Goal: Task Accomplishment & Management: Use online tool/utility

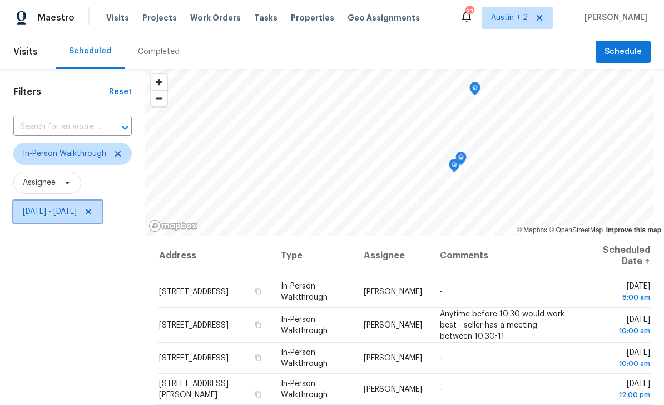
click at [93, 209] on icon at bounding box center [88, 211] width 9 height 9
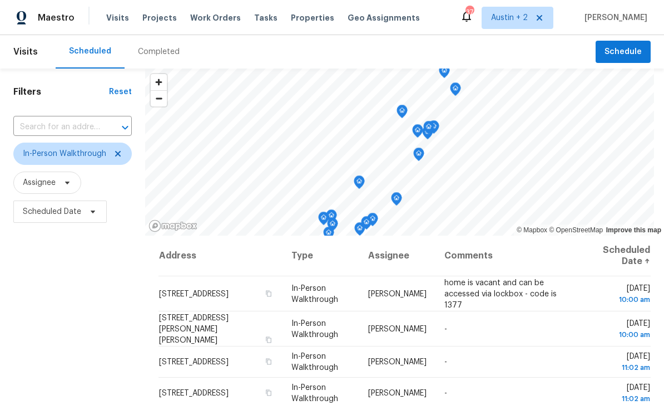
click at [162, 20] on span "Projects" at bounding box center [159, 17] width 35 height 11
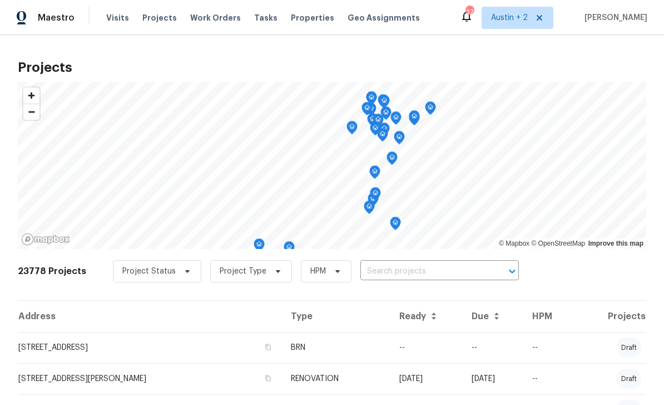
click at [154, 18] on span "Projects" at bounding box center [159, 17] width 35 height 11
click at [405, 259] on div "23778 Projects Project Status Project Type HPM ​" at bounding box center [332, 277] width 629 height 45
click at [402, 273] on input "text" at bounding box center [424, 271] width 127 height 17
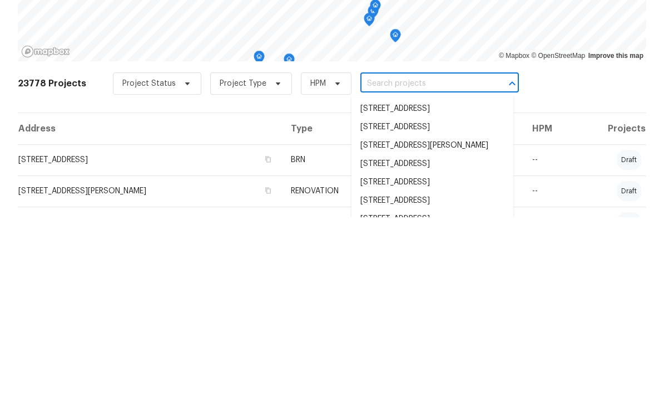
click at [597, 255] on div "23778 Projects Project Status Project Type HPM ​" at bounding box center [332, 277] width 629 height 45
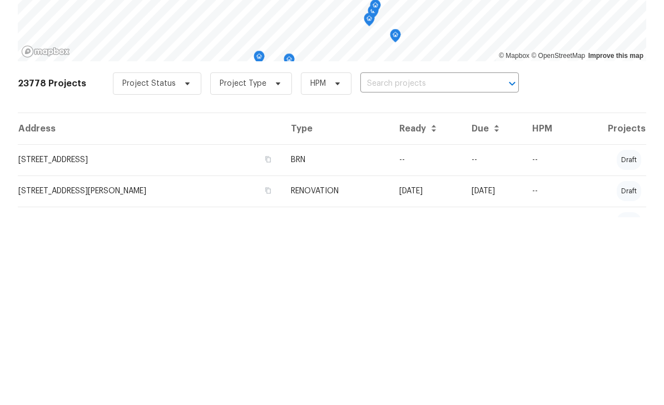
scroll to position [36, 0]
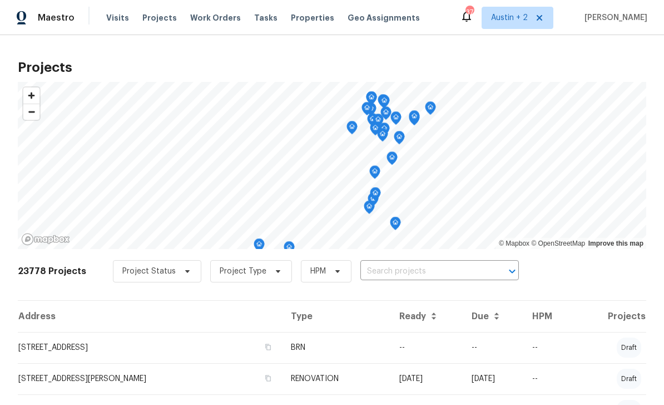
click at [462, 263] on input "text" at bounding box center [424, 271] width 127 height 17
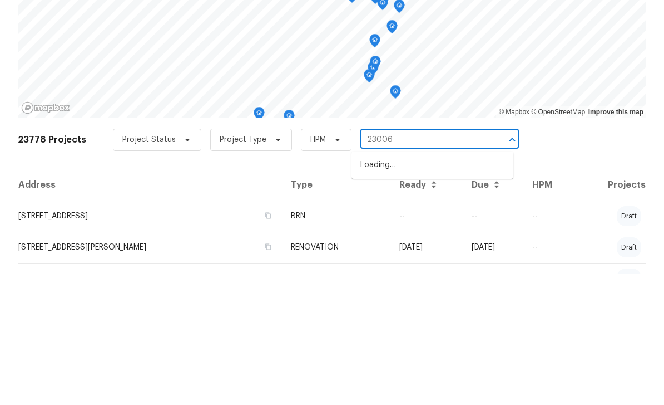
type input "23006"
click at [412, 287] on li "[STREET_ADDRESS]" at bounding box center [433, 296] width 162 height 18
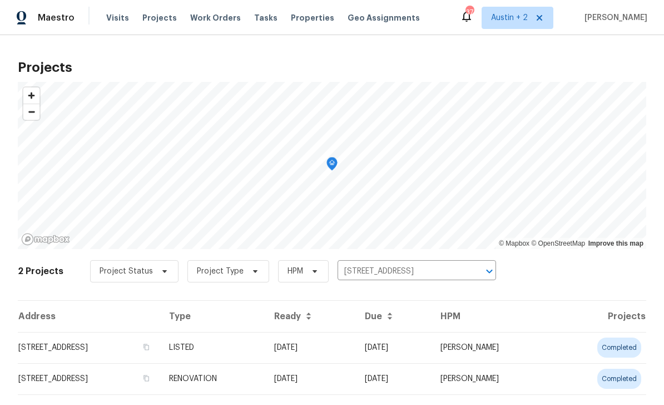
click at [99, 354] on td "[STREET_ADDRESS]" at bounding box center [89, 347] width 142 height 31
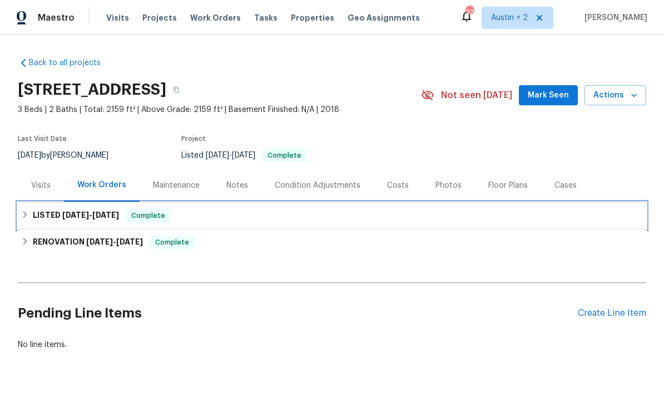
click at [64, 213] on span "[DATE]" at bounding box center [75, 215] width 27 height 8
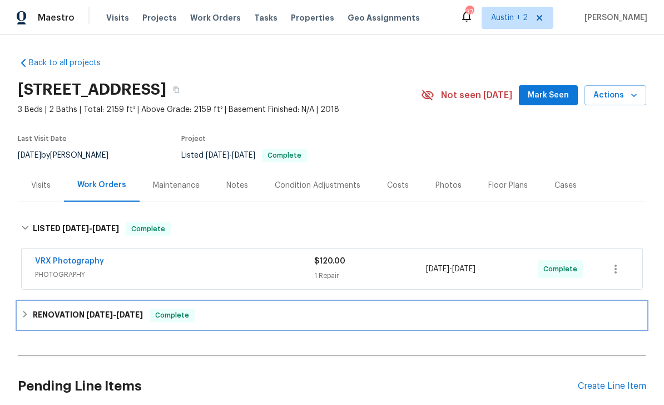
click at [71, 321] on h6 "RENOVATION 8/8/25 - 9/8/25" at bounding box center [88, 314] width 110 height 13
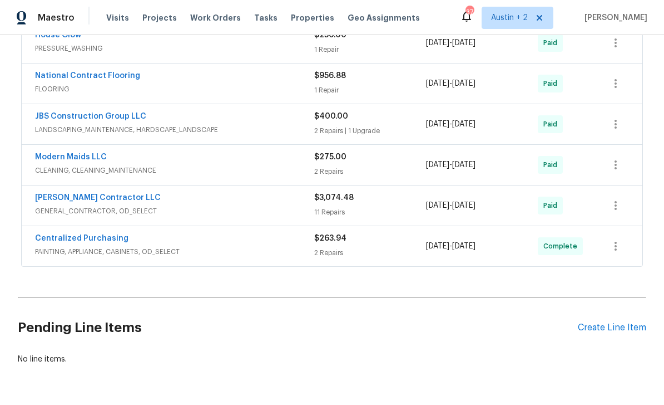
scroll to position [357, 0]
click at [603, 329] on div "Create Line Item" at bounding box center [612, 328] width 68 height 11
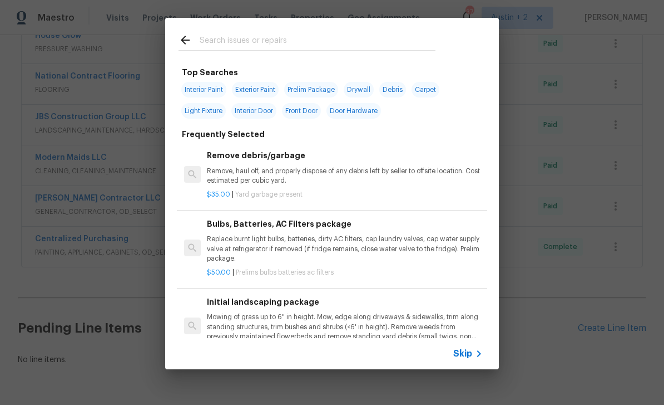
click at [332, 35] on input "text" at bounding box center [318, 41] width 236 height 17
type input "Stucco"
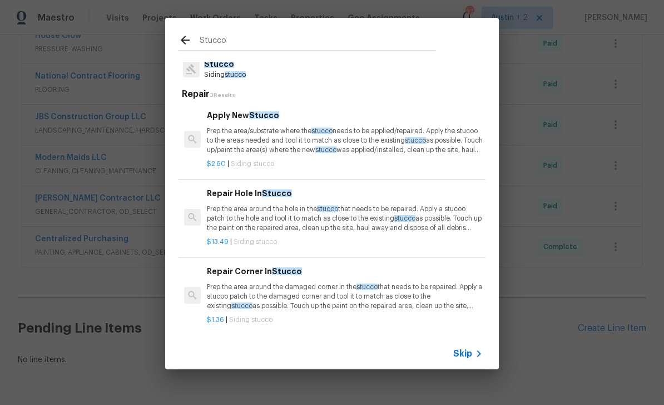
scroll to position [23, 0]
click at [246, 65] on p "Stucco" at bounding box center [225, 66] width 42 height 12
click at [309, 295] on p "Prep the area around the damaged corner in the stucco that needs to be repaired…" at bounding box center [345, 296] width 276 height 28
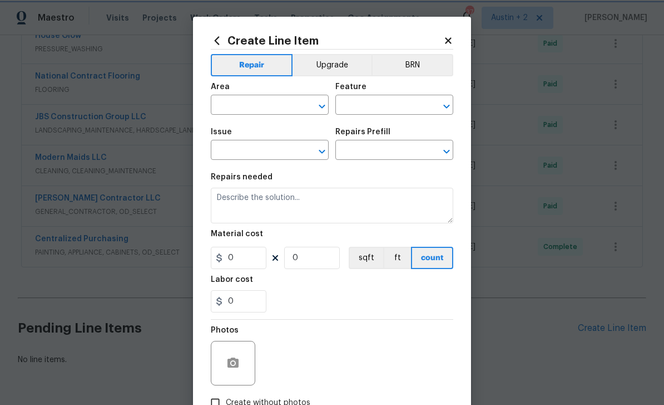
type input "Siding"
type input "Stucco"
type input "Repair Corner In Stucco $1.36"
type textarea "Prep the area around the damaged corner in the stucco that needs to be repaired…"
type input "1.36"
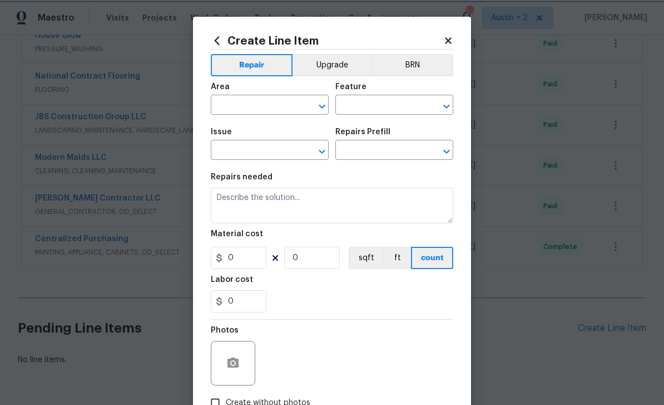
type input "1"
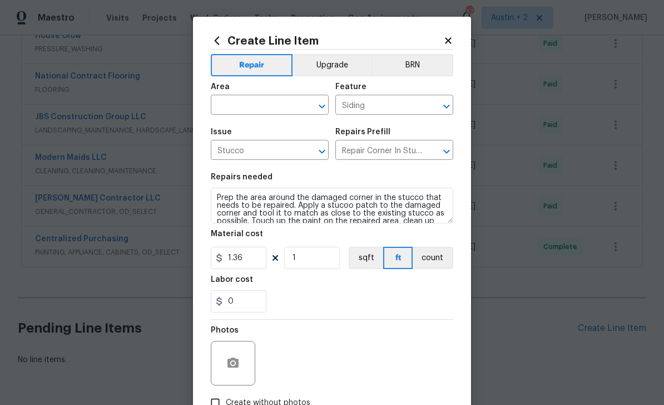
click at [249, 111] on input "text" at bounding box center [254, 105] width 87 height 17
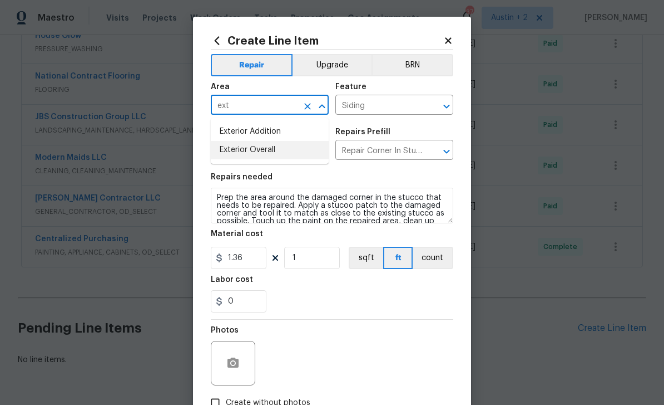
click at [272, 155] on li "Exterior Overall" at bounding box center [270, 150] width 118 height 18
type input "Exterior Overall"
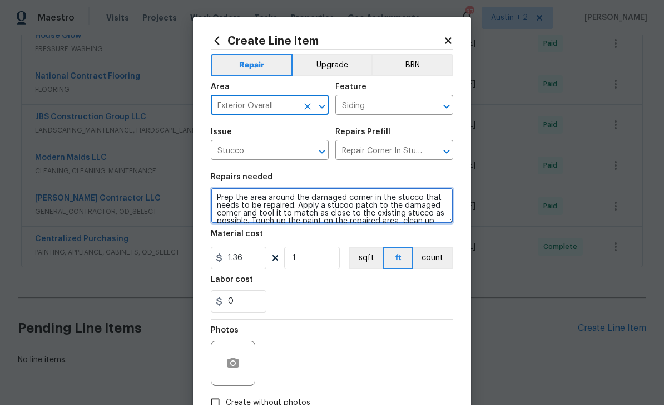
click at [219, 201] on textarea "Prep the area around the damaged corner in the stucco that needs to be repaired…" at bounding box center [332, 206] width 243 height 36
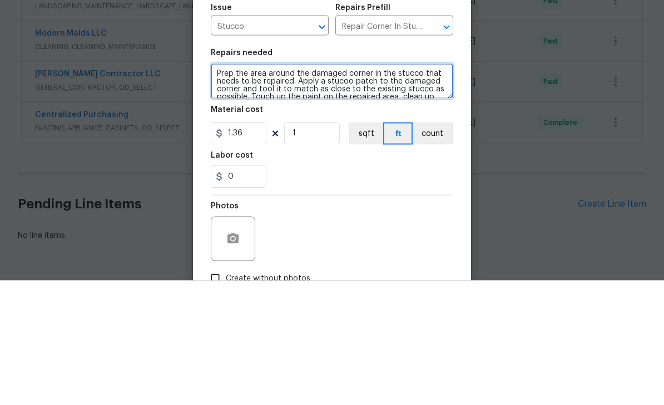
click at [218, 188] on textarea "Prep the area around the damaged corner in the stucco that needs to be repaired…" at bounding box center [332, 206] width 243 height 36
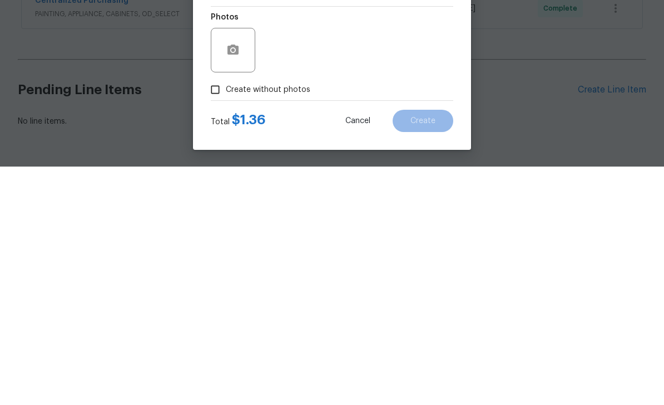
scroll to position [0, 0]
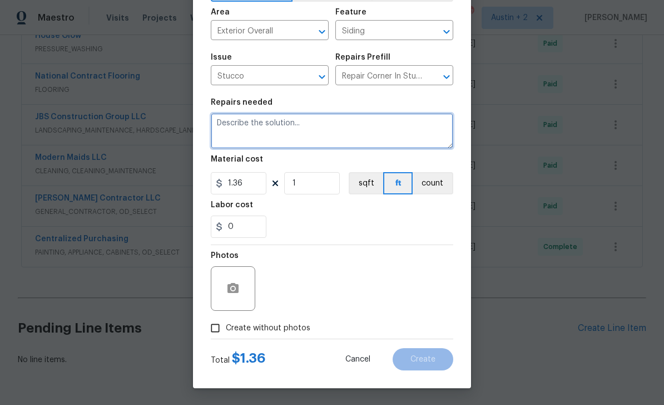
click at [278, 126] on textarea at bounding box center [332, 131] width 243 height 36
type textarea "Stress test and air spores from stucco work completed by the builder."
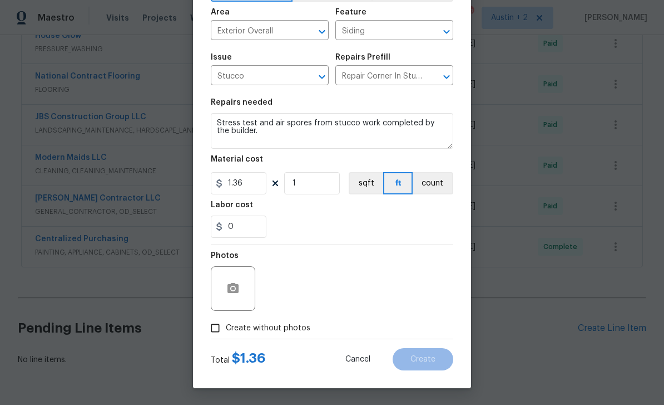
click at [258, 336] on label "Create without photos" at bounding box center [258, 327] width 106 height 21
click at [226, 336] on input "Create without photos" at bounding box center [215, 327] width 21 height 21
checkbox input "true"
click at [238, 293] on icon "button" at bounding box center [232, 288] width 13 height 13
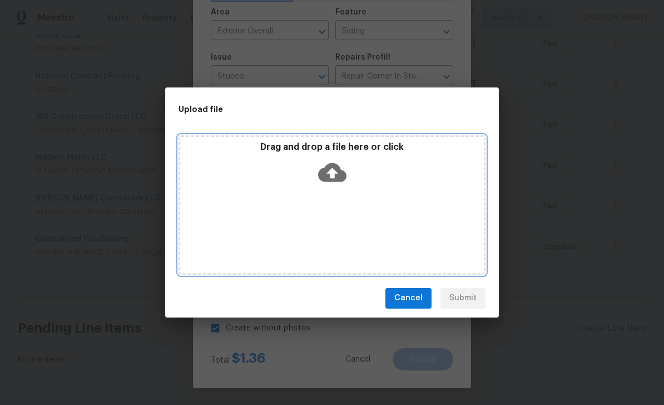
click at [332, 176] on icon at bounding box center [332, 172] width 28 height 28
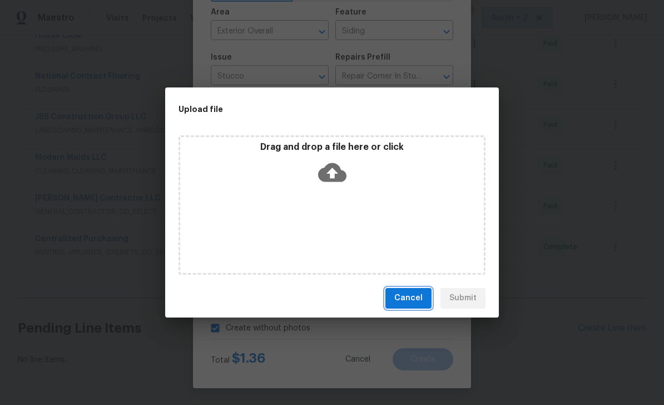
click at [415, 293] on span "Cancel" at bounding box center [409, 298] width 28 height 14
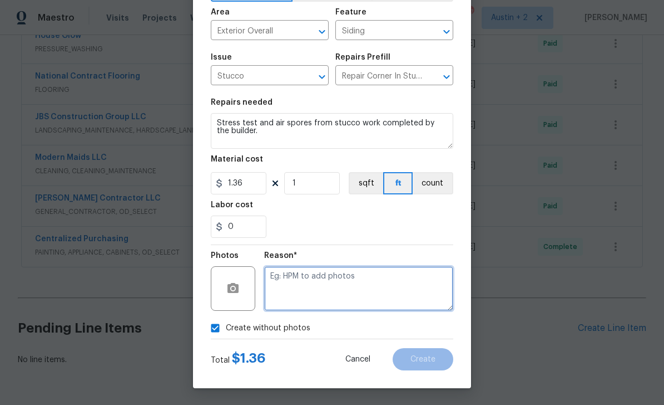
click at [307, 285] on textarea at bounding box center [358, 288] width 189 height 45
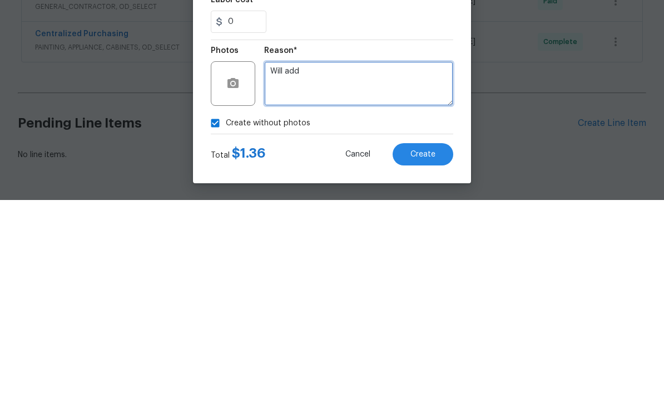
type textarea "Will add"
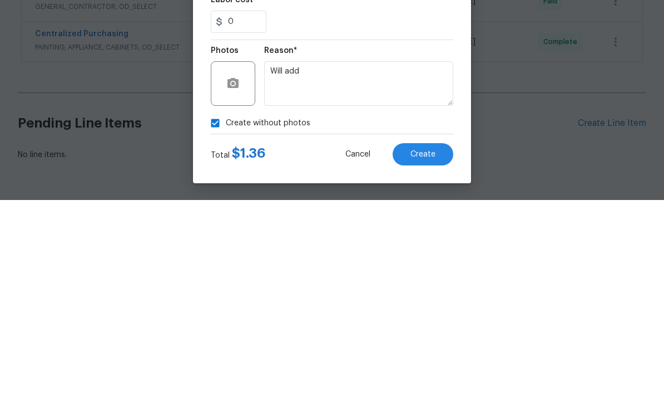
click at [435, 348] on button "Create" at bounding box center [423, 359] width 61 height 22
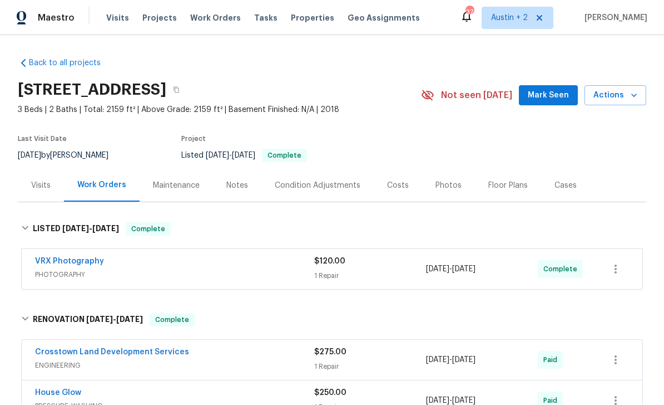
click at [42, 180] on div "Visits" at bounding box center [40, 185] width 19 height 11
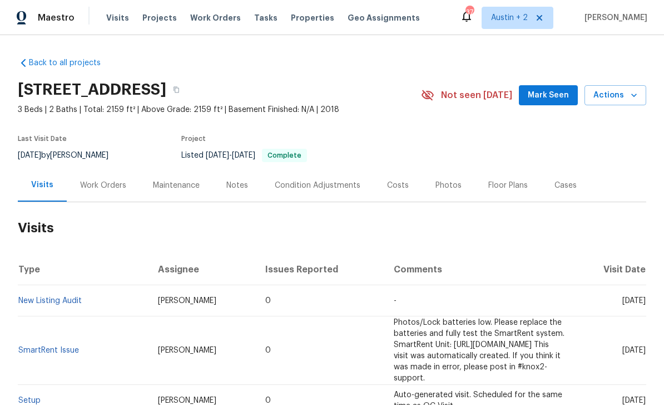
click at [66, 297] on link "New Listing Audit" at bounding box center [49, 301] width 63 height 8
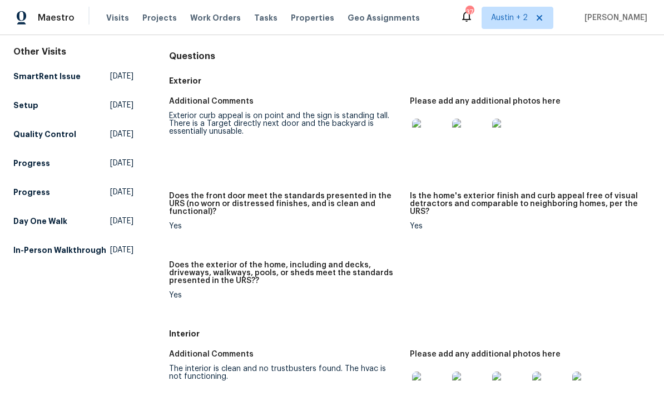
scroll to position [60, 0]
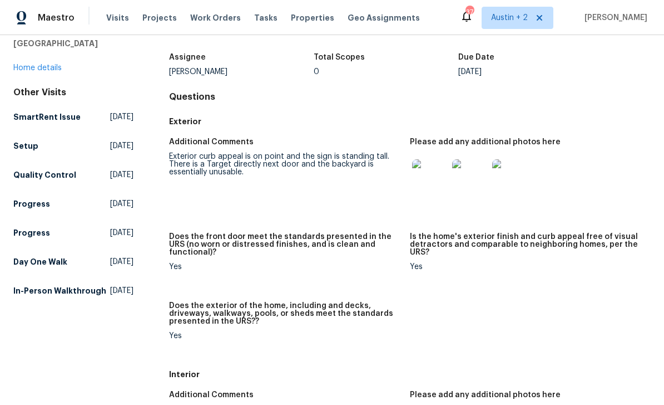
click at [431, 183] on img at bounding box center [430, 177] width 36 height 36
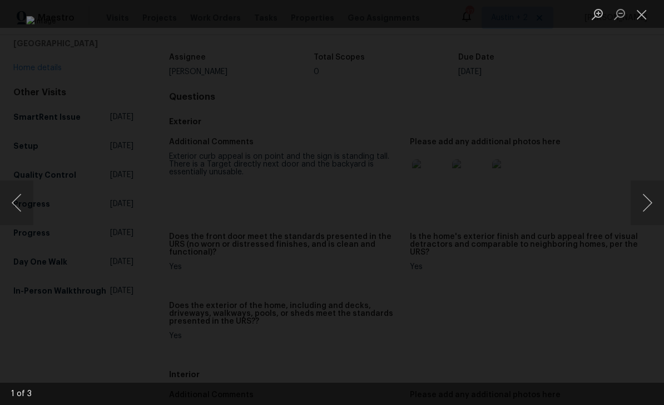
click at [651, 199] on button "Next image" at bounding box center [647, 202] width 33 height 45
click at [642, 12] on button "Close lightbox" at bounding box center [642, 13] width 22 height 19
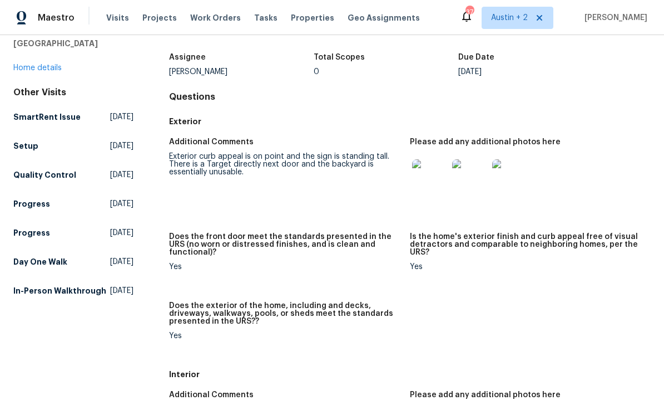
click at [58, 65] on link "Home details" at bounding box center [37, 68] width 48 height 8
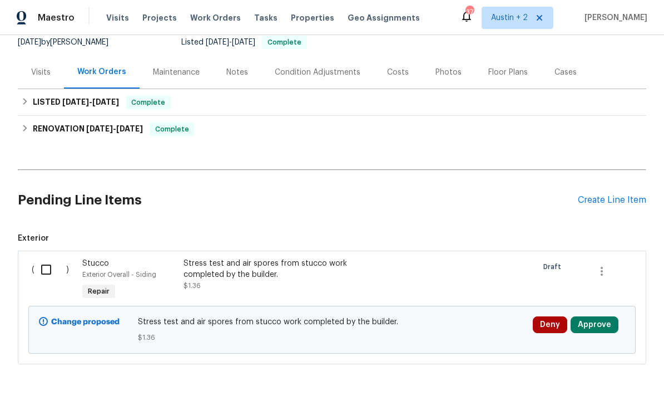
scroll to position [112, 0]
click at [600, 328] on button "Approve" at bounding box center [595, 325] width 48 height 17
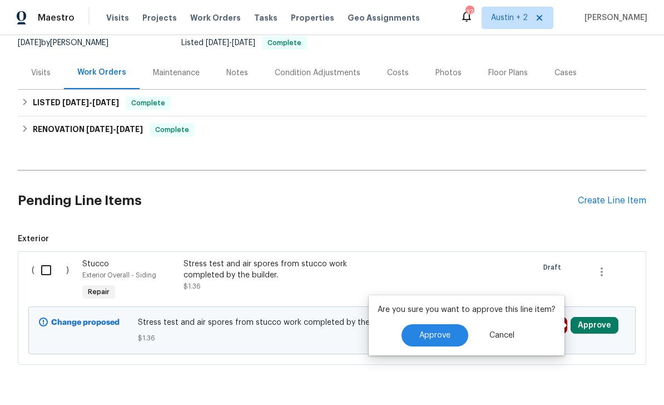
click at [437, 337] on span "Approve" at bounding box center [435, 335] width 31 height 8
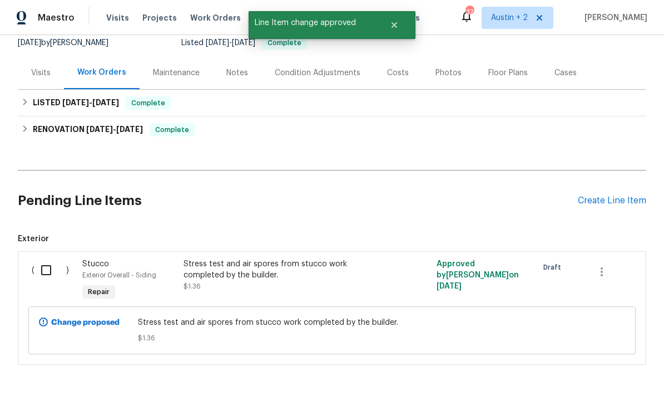
click at [214, 269] on div "Stress test and air spores from stucco work completed by the builder." at bounding box center [282, 269] width 196 height 22
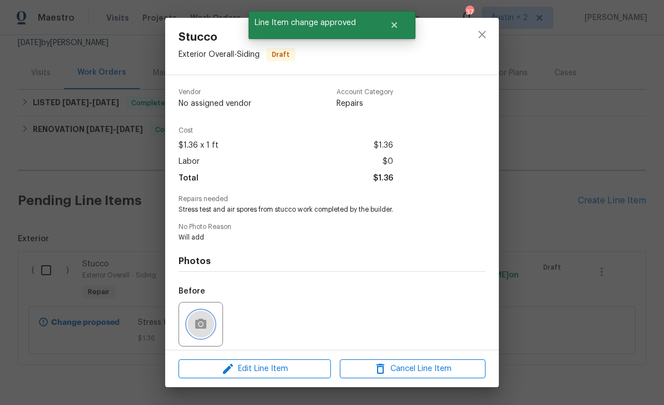
click at [201, 321] on icon "button" at bounding box center [200, 323] width 13 height 13
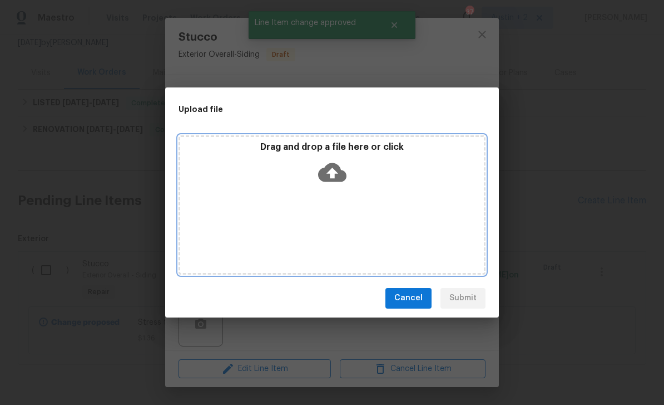
click at [338, 170] on icon at bounding box center [332, 171] width 28 height 19
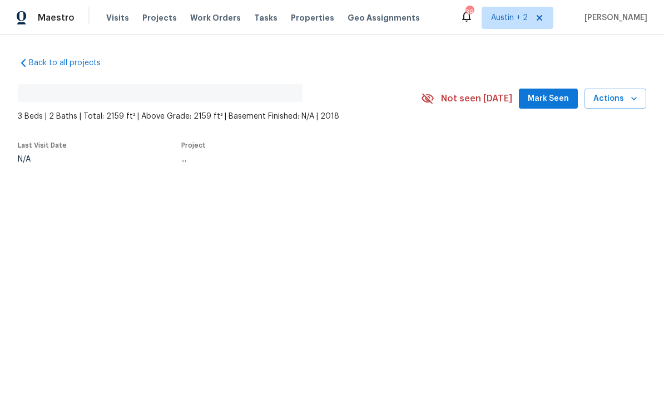
click at [553, 95] on span "Mark Seen" at bounding box center [548, 99] width 41 height 14
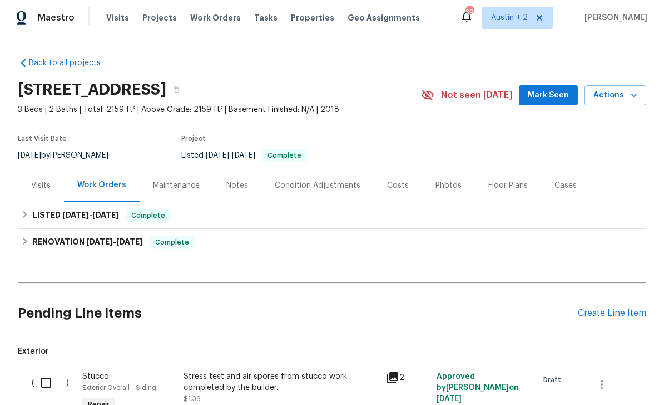
scroll to position [-1, 0]
click at [557, 91] on span "Mark Seen" at bounding box center [548, 95] width 41 height 14
